Goal: Transaction & Acquisition: Purchase product/service

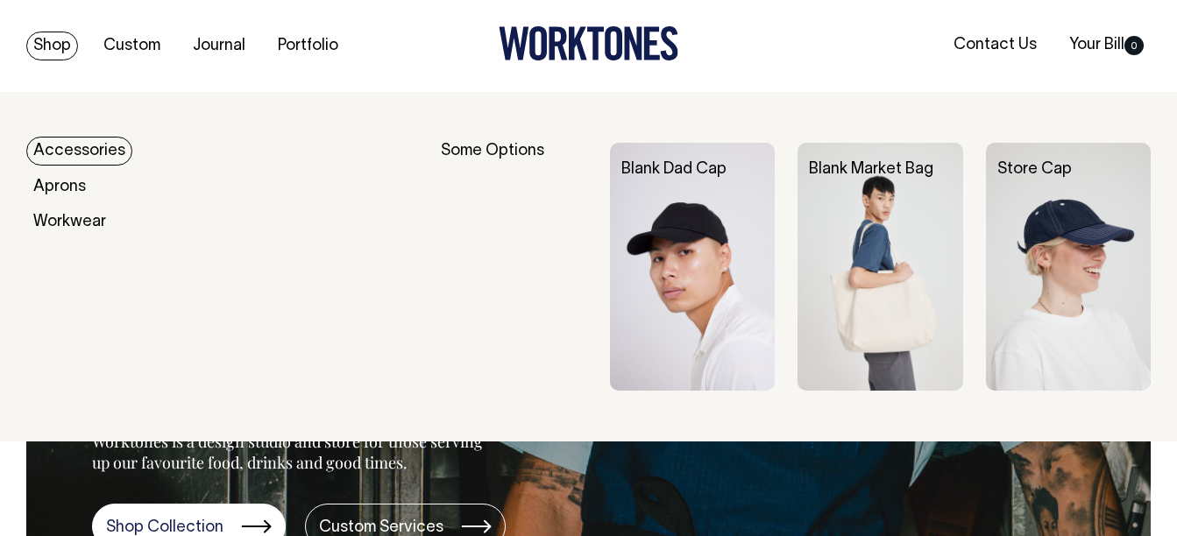
click at [103, 150] on link "Accessories" at bounding box center [79, 151] width 106 height 29
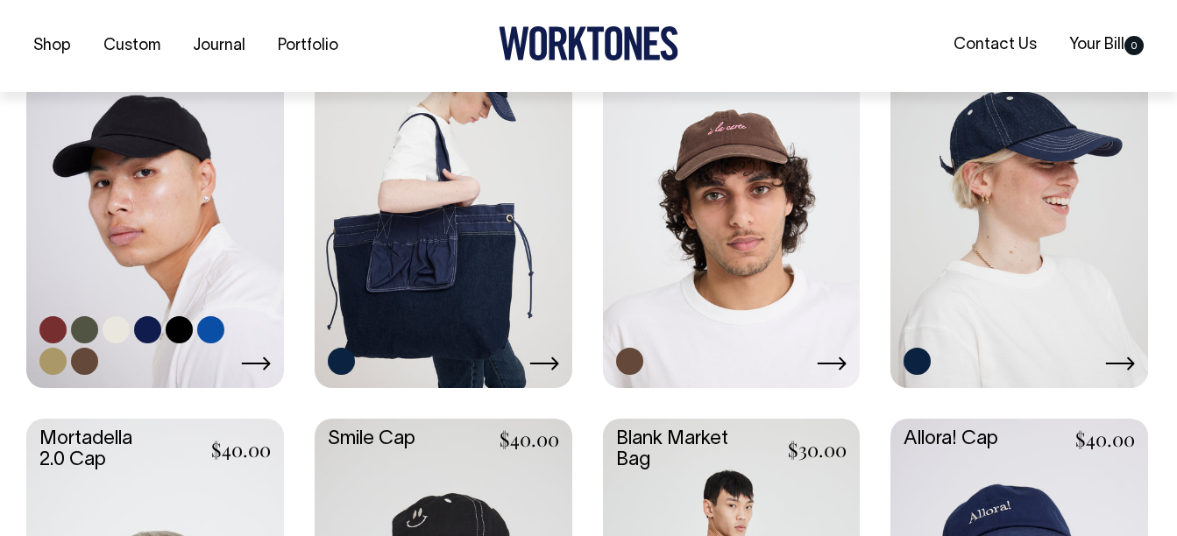
scroll to position [526, 0]
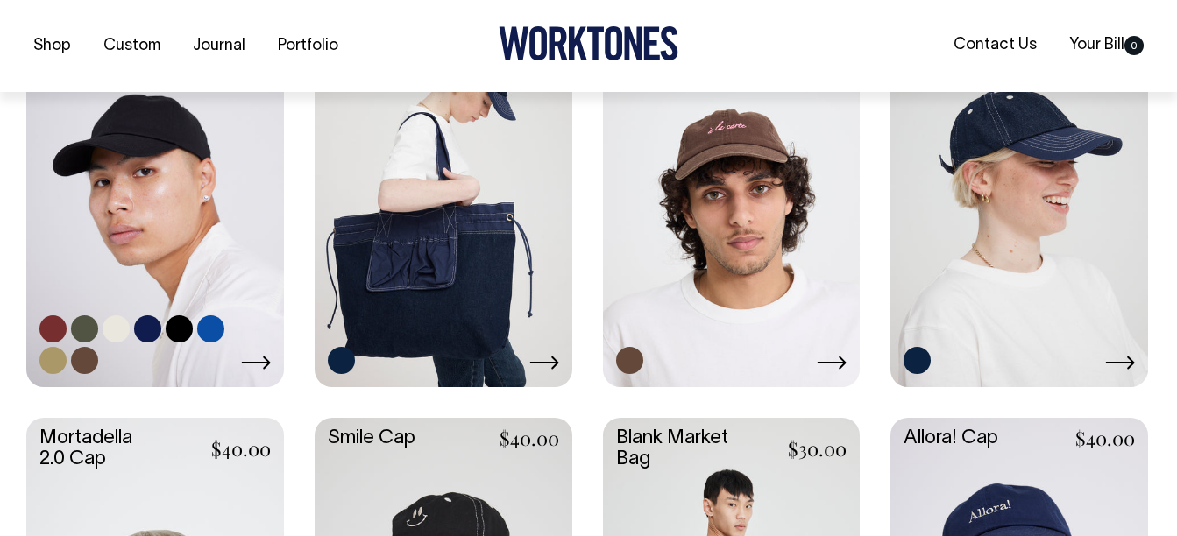
click at [82, 336] on link at bounding box center [84, 328] width 27 height 27
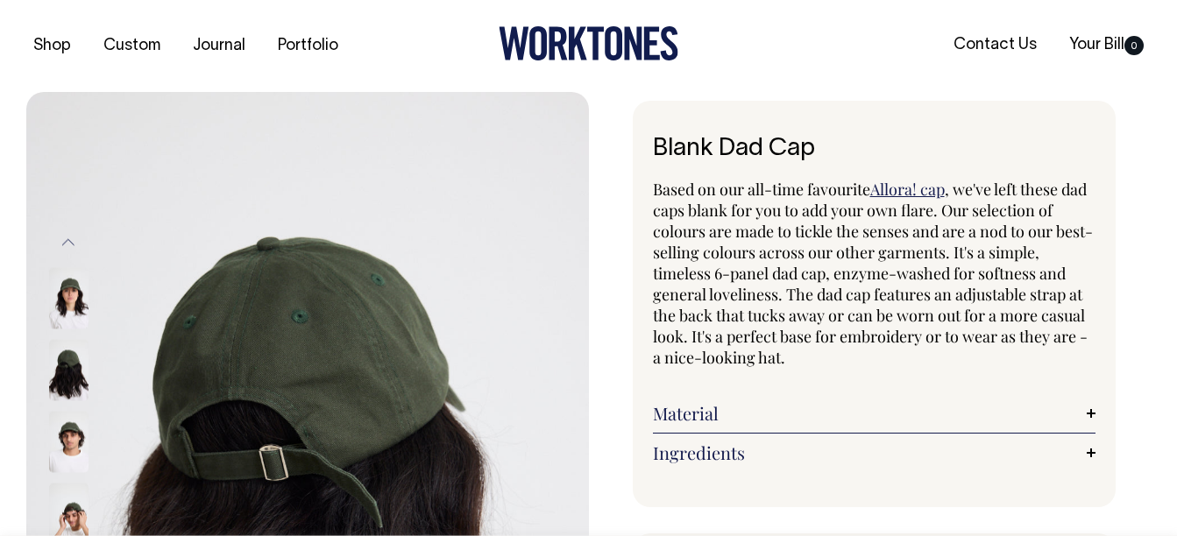
radio input "true"
select select "Olive"
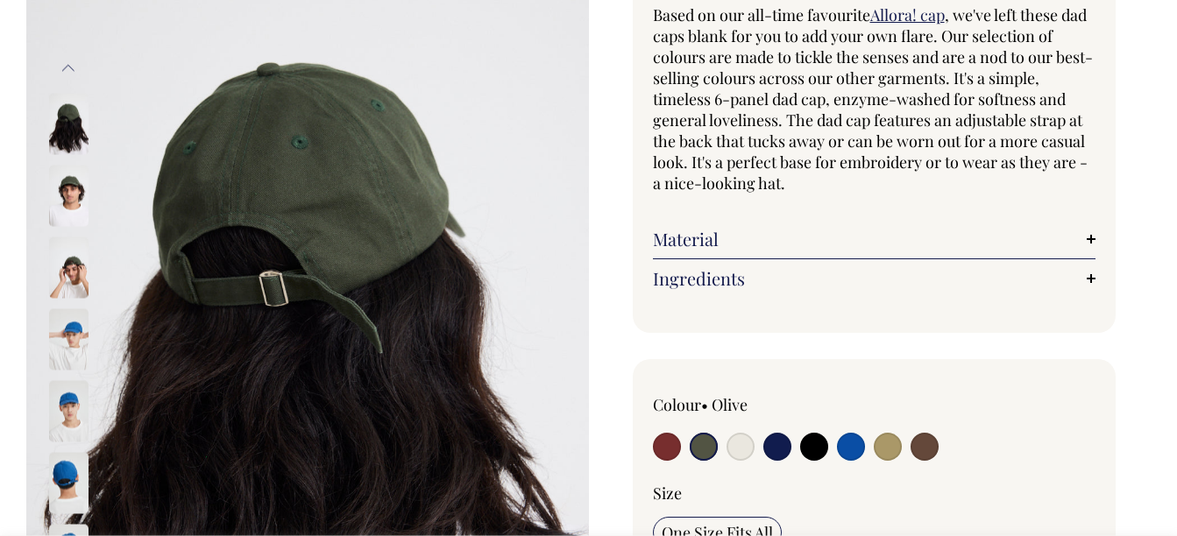
scroll to position [175, 0]
click at [711, 442] on input "radio" at bounding box center [704, 446] width 28 height 28
click at [71, 271] on img at bounding box center [68, 266] width 39 height 61
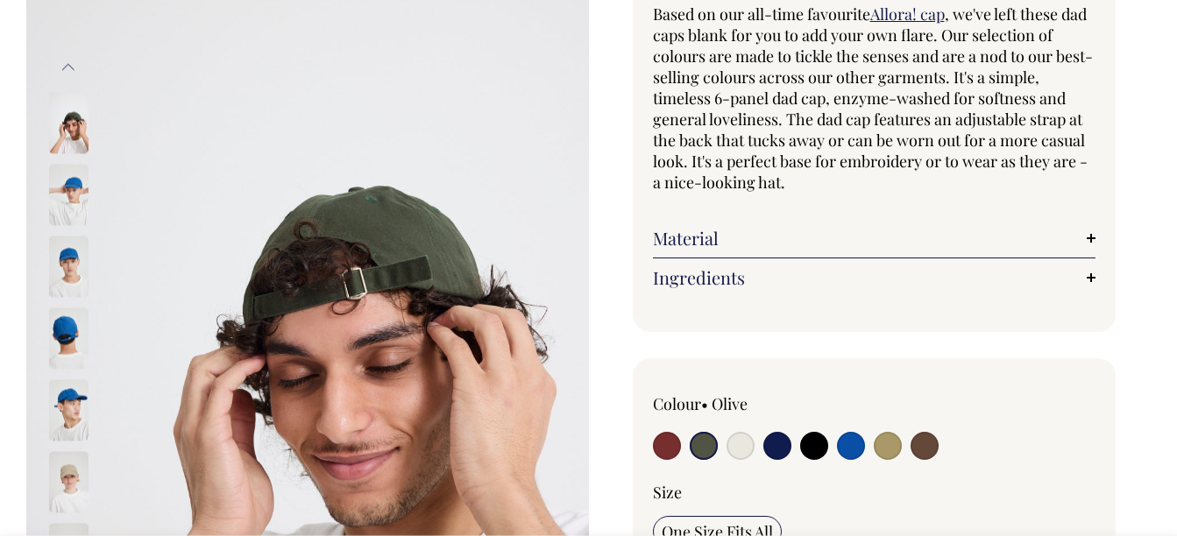
click at [77, 135] on img at bounding box center [68, 122] width 39 height 61
